Goal: Transaction & Acquisition: Book appointment/travel/reservation

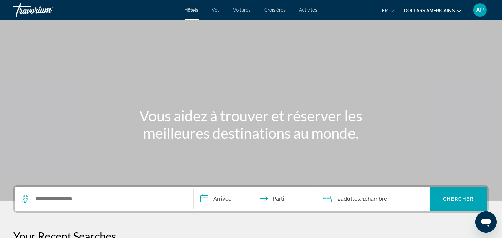
click at [437, 10] on font "dollars américains" at bounding box center [429, 10] width 51 height 5
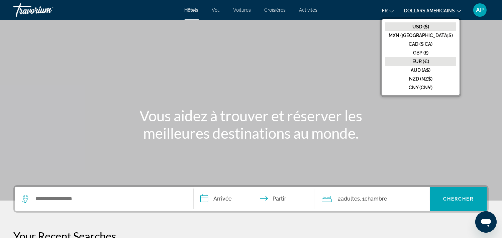
click at [429, 61] on font "EUR (€)" at bounding box center [421, 61] width 17 height 5
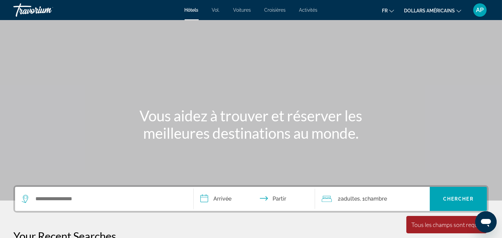
click at [281, 9] on font "Croisières" at bounding box center [275, 9] width 21 height 5
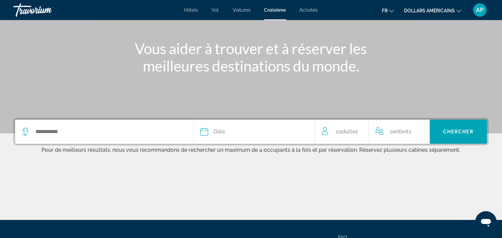
scroll to position [71, 0]
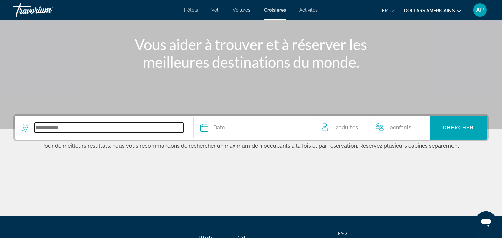
click at [71, 130] on input "Search widget" at bounding box center [109, 128] width 149 height 10
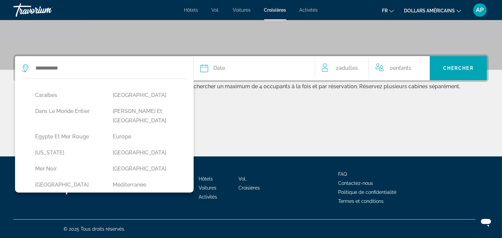
scroll to position [114, 0]
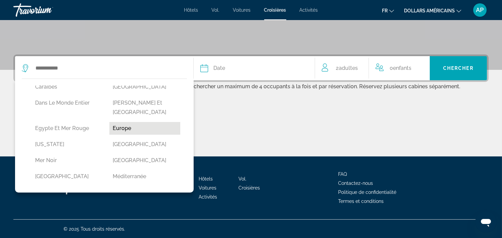
click at [122, 122] on button "Europe" at bounding box center [144, 128] width 71 height 13
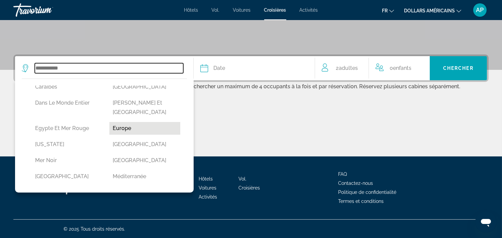
type input "******"
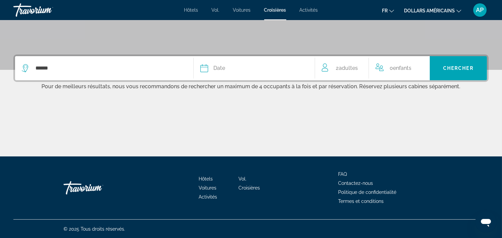
click at [275, 72] on div "Date" at bounding box center [254, 68] width 108 height 9
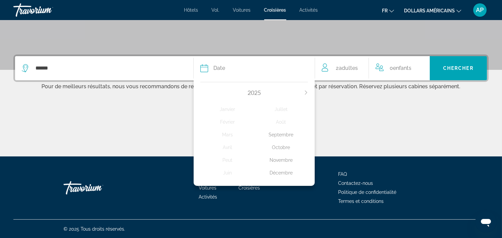
click at [306, 94] on icon "Next month" at bounding box center [306, 93] width 4 height 4
click at [229, 147] on div "Avril" at bounding box center [227, 148] width 54 height 12
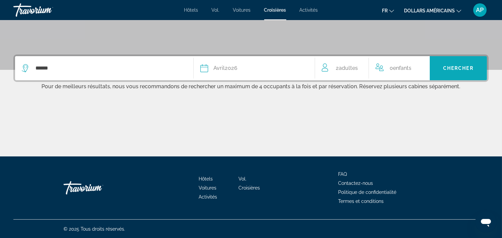
click at [456, 70] on span "Chercher" at bounding box center [458, 68] width 30 height 5
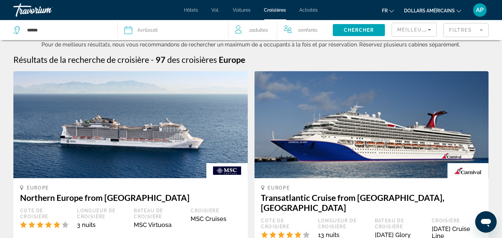
click at [484, 29] on mat-form-field "Filtres" at bounding box center [466, 30] width 45 height 14
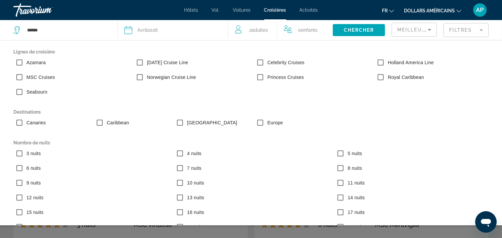
scroll to position [95, 0]
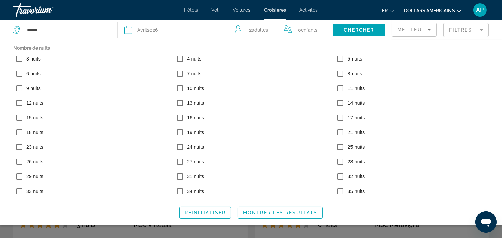
click at [256, 215] on span "Montrer les résultats" at bounding box center [280, 212] width 74 height 5
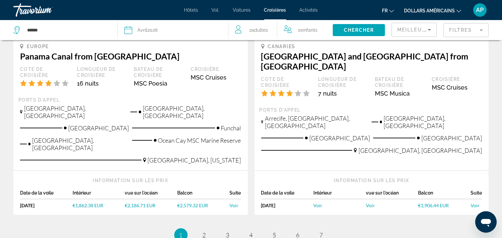
scroll to position [718, 0]
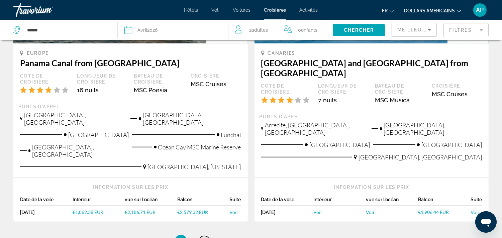
click at [205, 238] on span "2" at bounding box center [204, 241] width 3 height 7
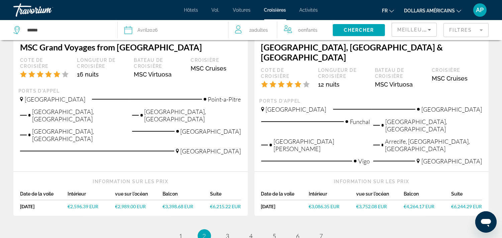
scroll to position [787, 0]
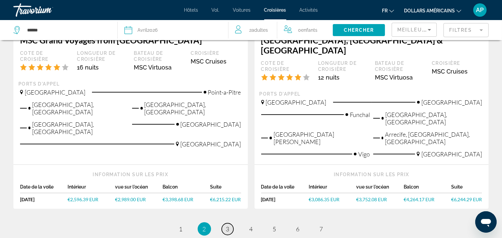
click at [228, 226] on span "3" at bounding box center [227, 229] width 3 height 7
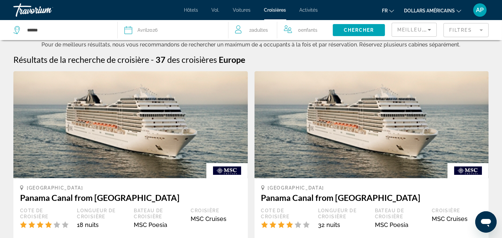
drag, startPoint x: 471, startPoint y: 27, endPoint x: 471, endPoint y: 24, distance: 3.7
click at [471, 27] on mat-form-field "Filtres" at bounding box center [466, 30] width 45 height 14
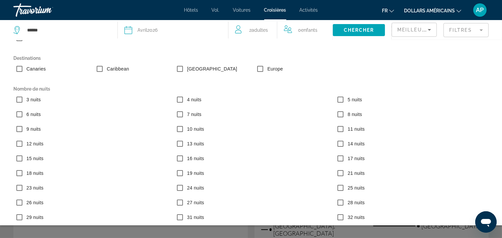
scroll to position [95, 0]
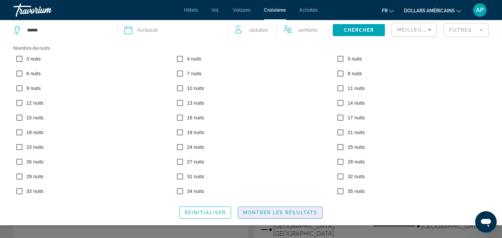
click at [262, 212] on span "Montrer les résultats" at bounding box center [280, 212] width 74 height 5
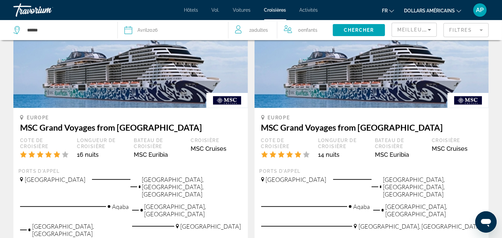
scroll to position [794, 0]
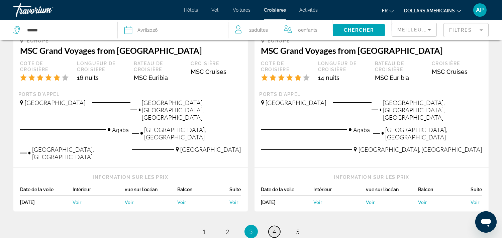
click at [277, 226] on link "page 4" at bounding box center [275, 232] width 12 height 12
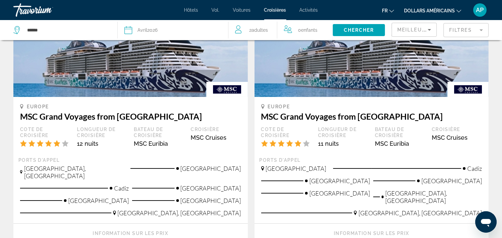
scroll to position [78, 0]
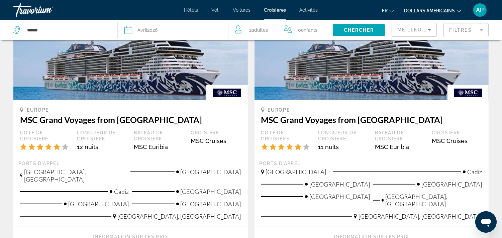
click at [473, 28] on mat-form-field "Filtres" at bounding box center [466, 30] width 45 height 14
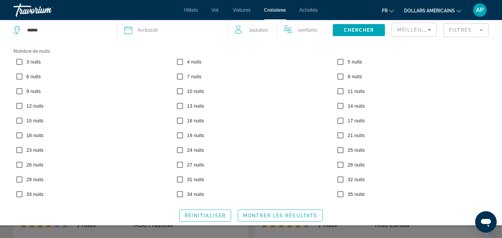
scroll to position [95, 0]
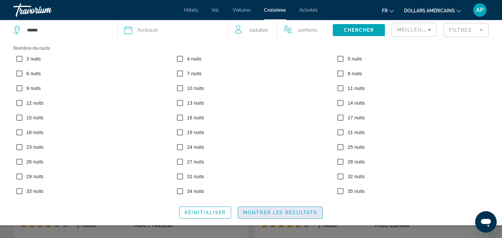
click at [272, 215] on span "Montrer les résultats" at bounding box center [280, 212] width 74 height 5
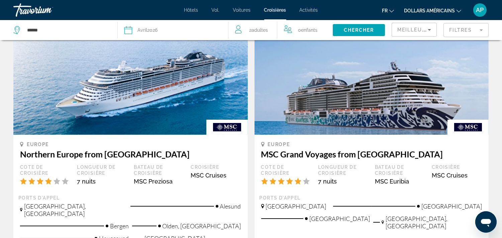
scroll to position [0, 0]
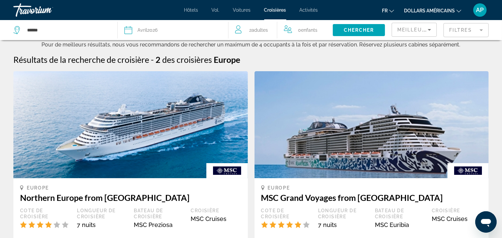
click at [472, 27] on mat-form-field "Filtres" at bounding box center [466, 30] width 45 height 14
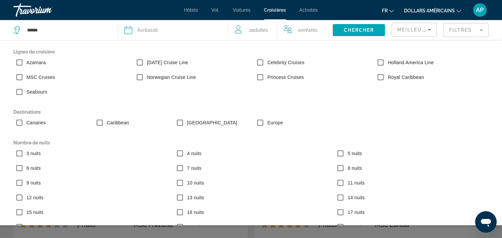
click at [474, 30] on mat-form-field "Filtres" at bounding box center [466, 30] width 45 height 14
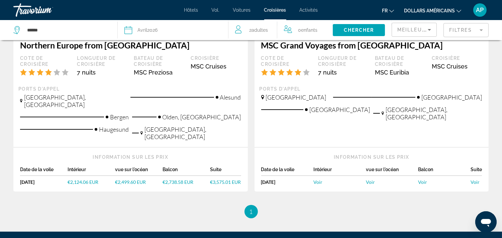
scroll to position [161, 0]
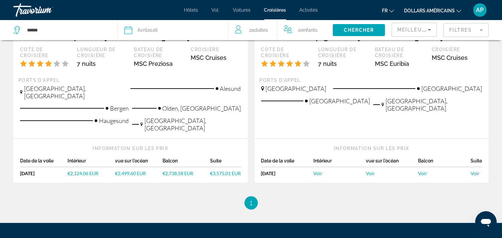
click at [370, 171] on span "Voir" at bounding box center [370, 174] width 9 height 6
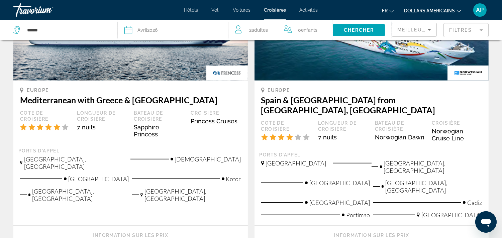
scroll to position [692, 0]
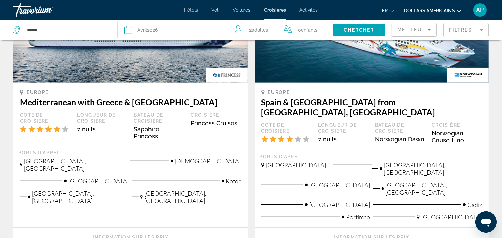
click at [473, 33] on mat-form-field "Filtres" at bounding box center [466, 30] width 45 height 14
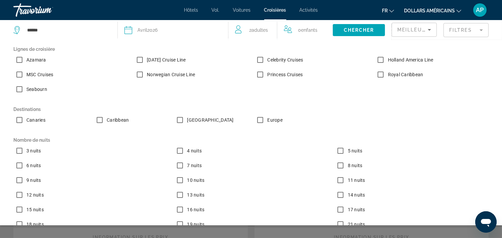
scroll to position [0, 0]
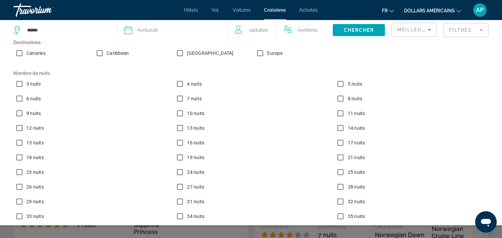
scroll to position [95, 0]
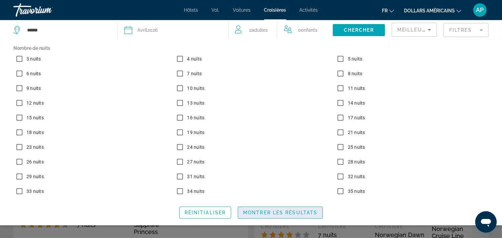
click at [276, 213] on span "Montrer les résultats" at bounding box center [280, 212] width 74 height 5
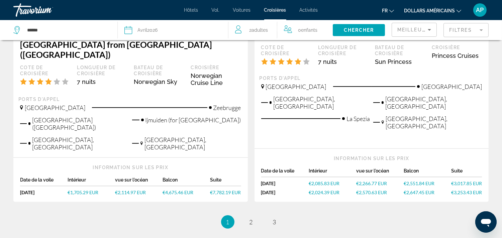
scroll to position [793, 0]
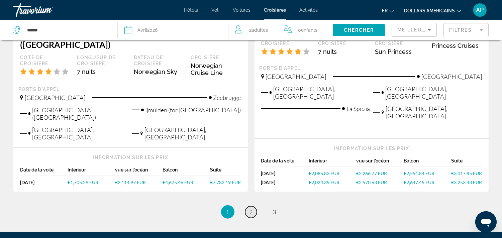
click at [250, 209] on span "2" at bounding box center [251, 212] width 3 height 7
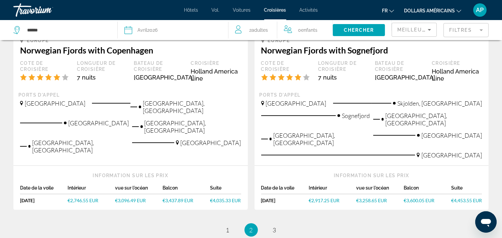
scroll to position [753, 0]
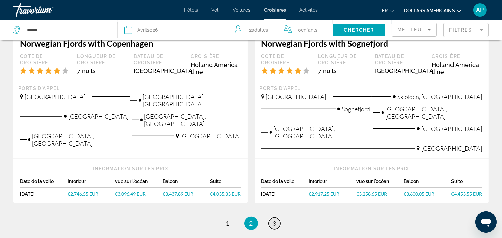
click at [273, 220] on span "3" at bounding box center [274, 223] width 3 height 7
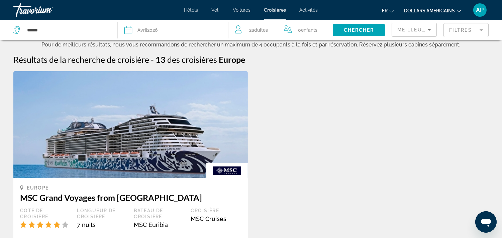
click at [479, 32] on mat-form-field "Filtres" at bounding box center [466, 30] width 45 height 14
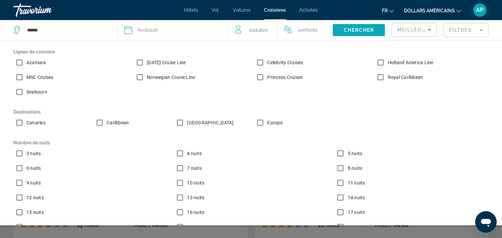
click at [344, 29] on span "Chercher" at bounding box center [359, 29] width 30 height 5
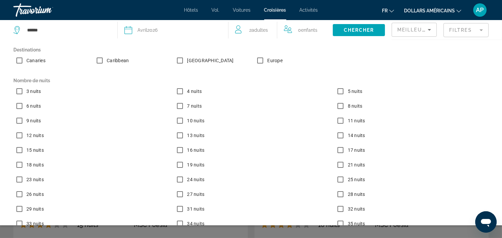
scroll to position [95, 0]
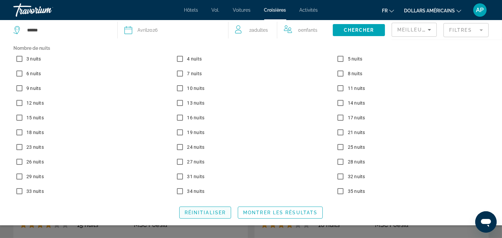
click at [210, 215] on span "Réinitialiser" at bounding box center [205, 212] width 41 height 5
click at [211, 214] on span "Réinitialiser" at bounding box center [205, 212] width 41 height 5
click at [256, 214] on span "Montrer les résultats" at bounding box center [280, 212] width 74 height 5
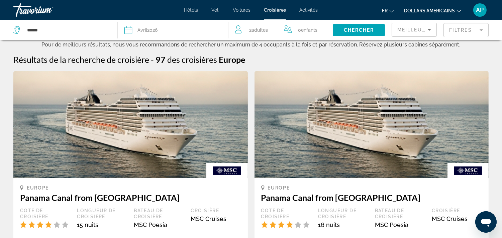
drag, startPoint x: 468, startPoint y: 31, endPoint x: 467, endPoint y: 28, distance: 3.5
click at [468, 30] on mat-form-field "Filtres" at bounding box center [466, 30] width 45 height 14
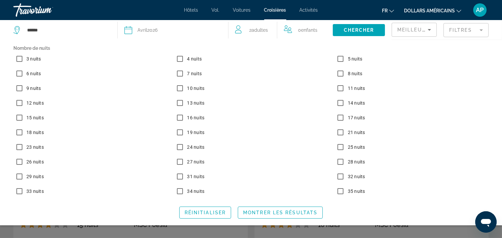
scroll to position [0, 0]
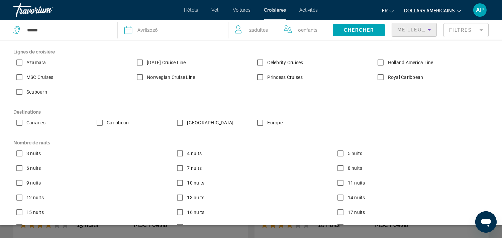
click at [429, 27] on icon "Sort by" at bounding box center [430, 30] width 8 height 8
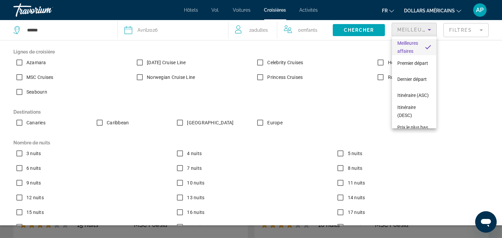
click at [481, 31] on div at bounding box center [251, 119] width 502 height 238
